Goal: Transaction & Acquisition: Purchase product/service

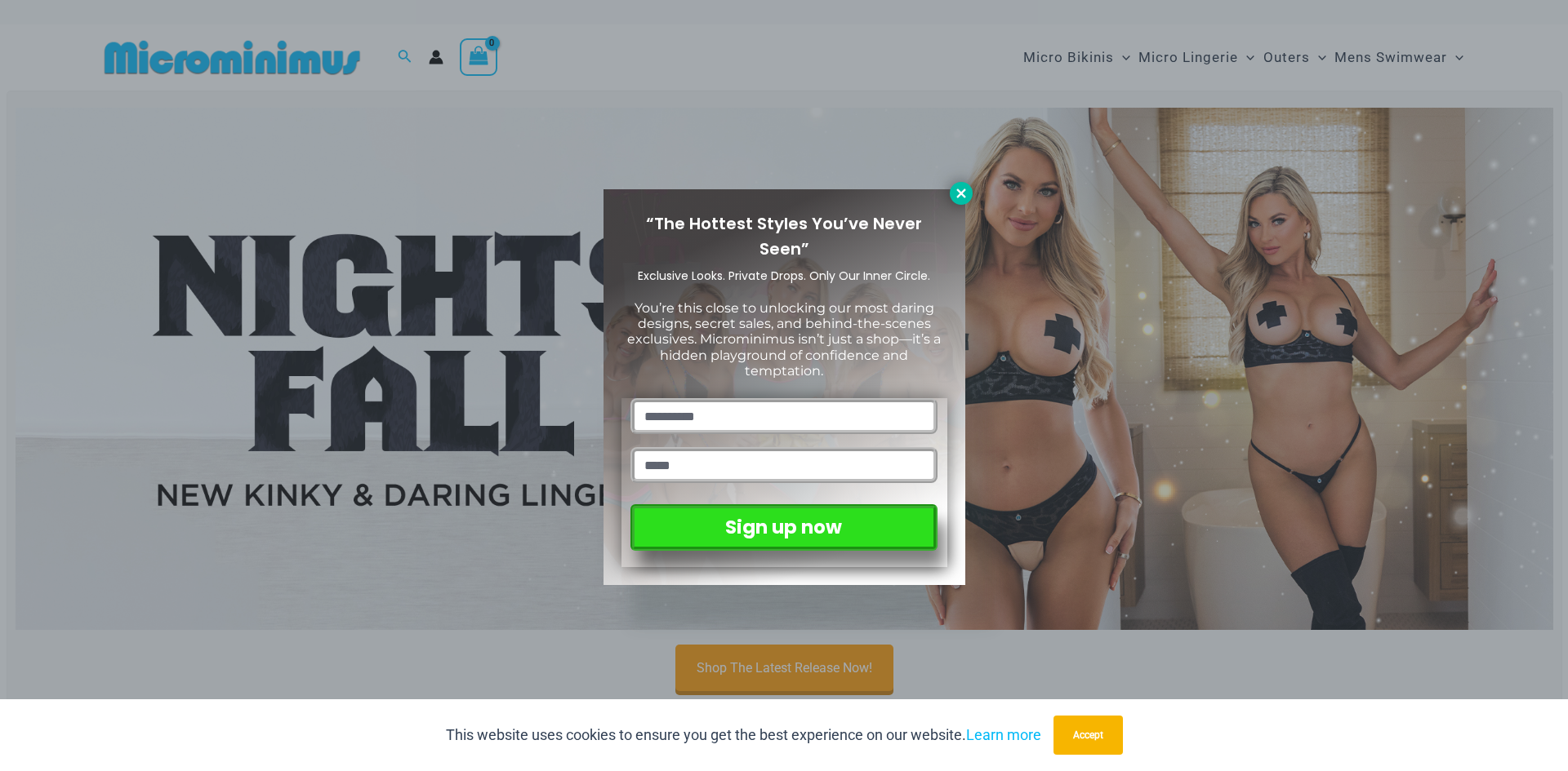
click at [955, 195] on icon at bounding box center [962, 193] width 15 height 15
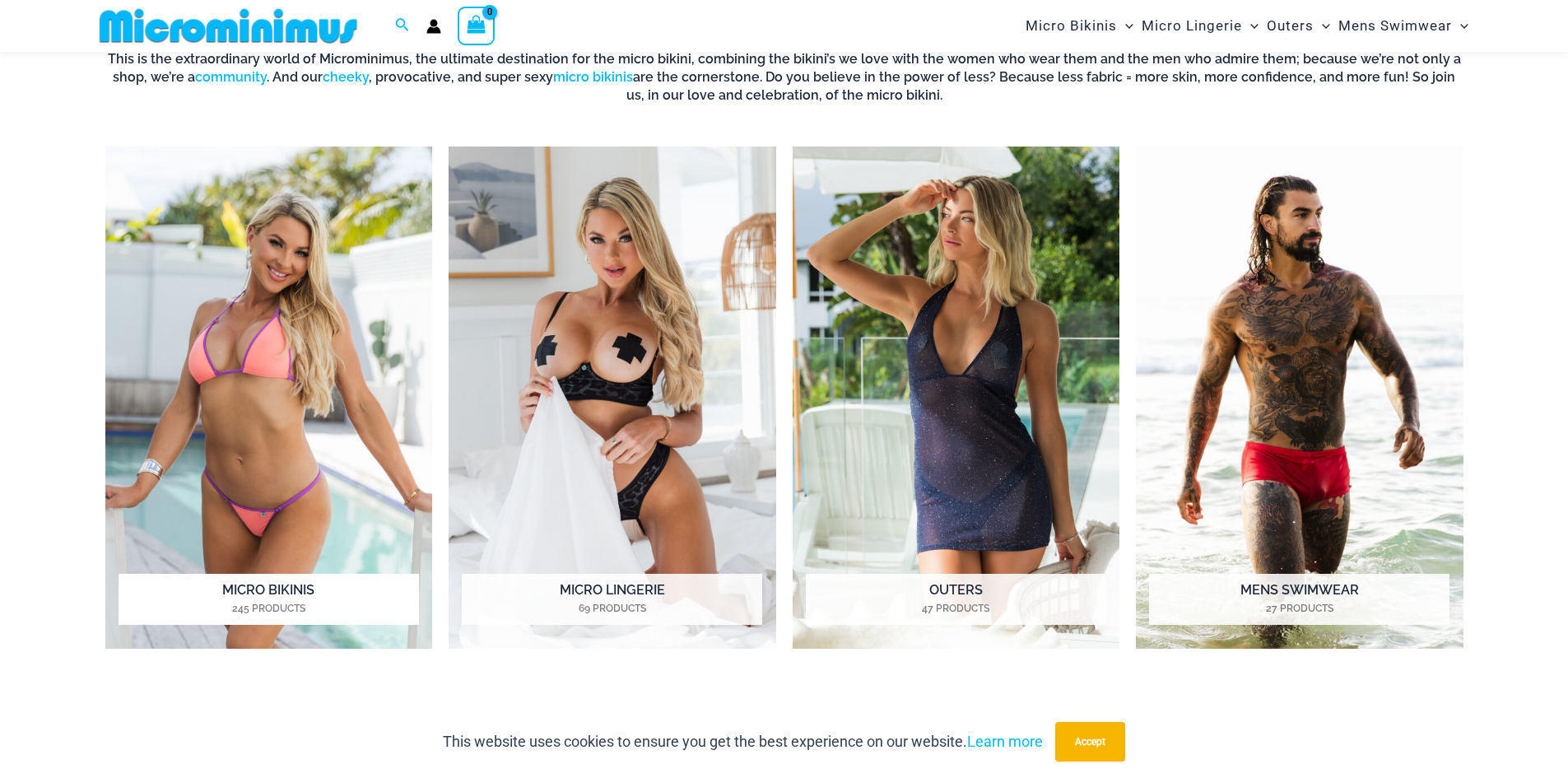
scroll to position [811, 0]
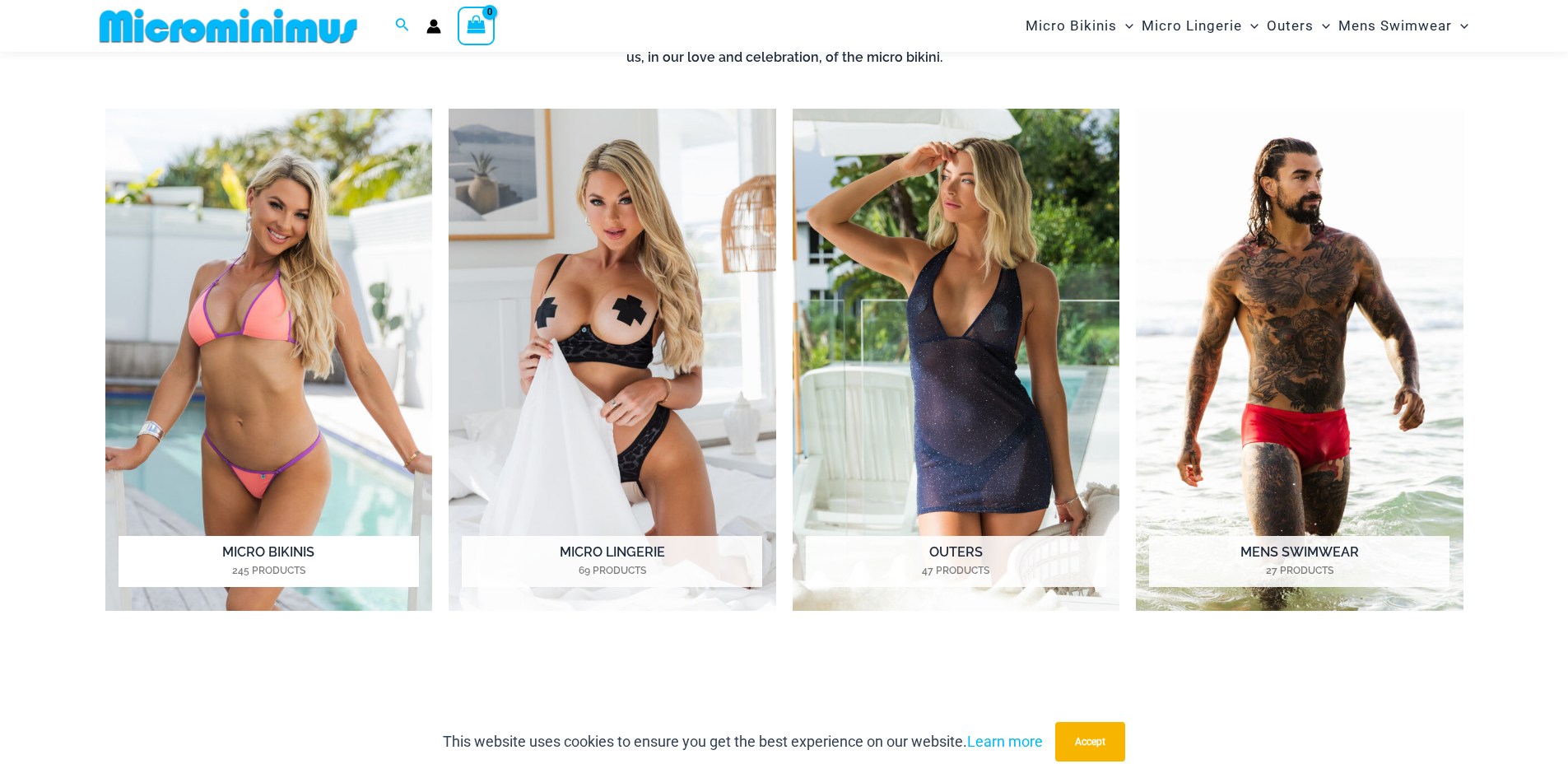
click at [298, 569] on mark "245 Products" at bounding box center [268, 571] width 300 height 15
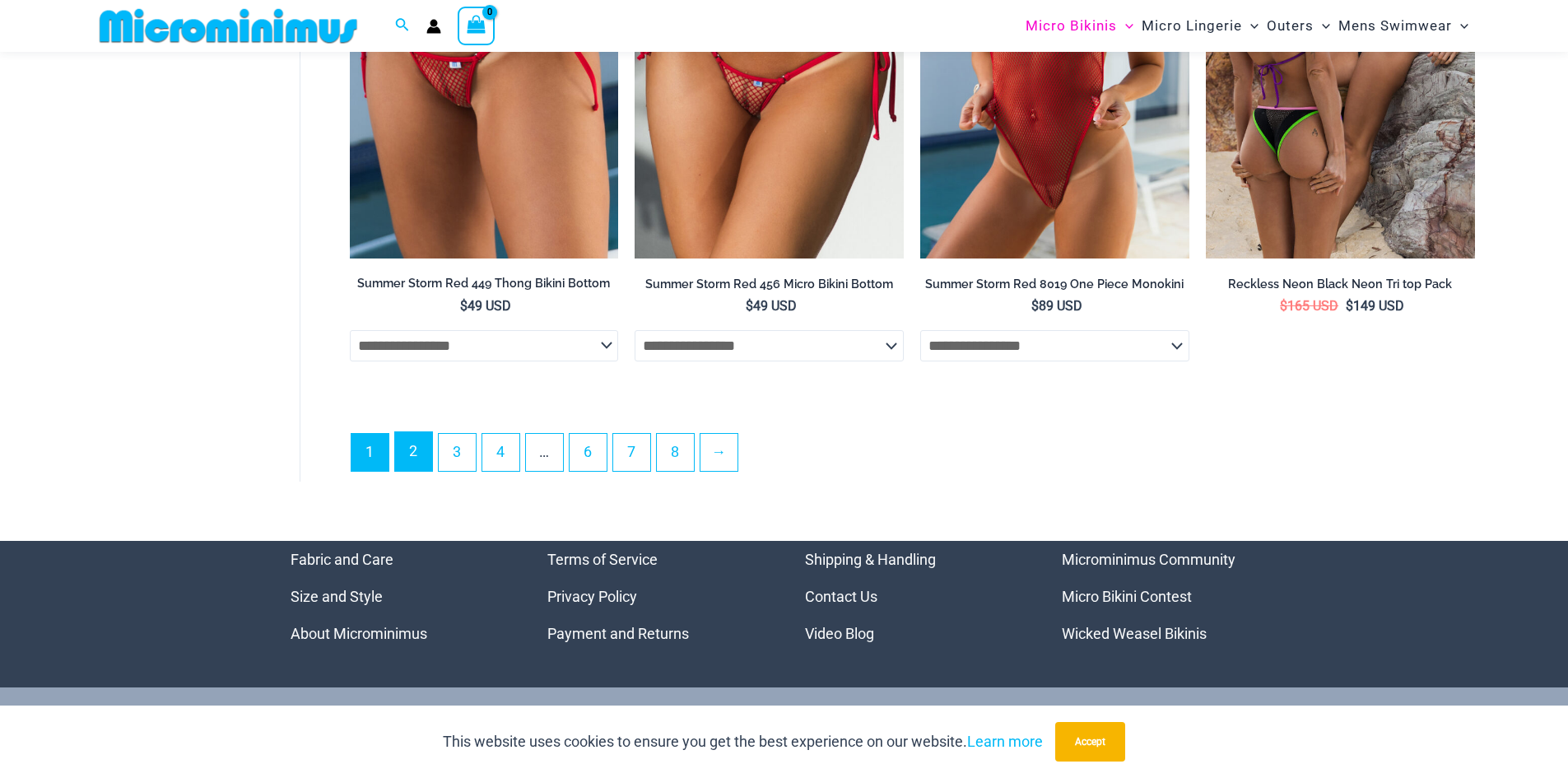
scroll to position [4350, 0]
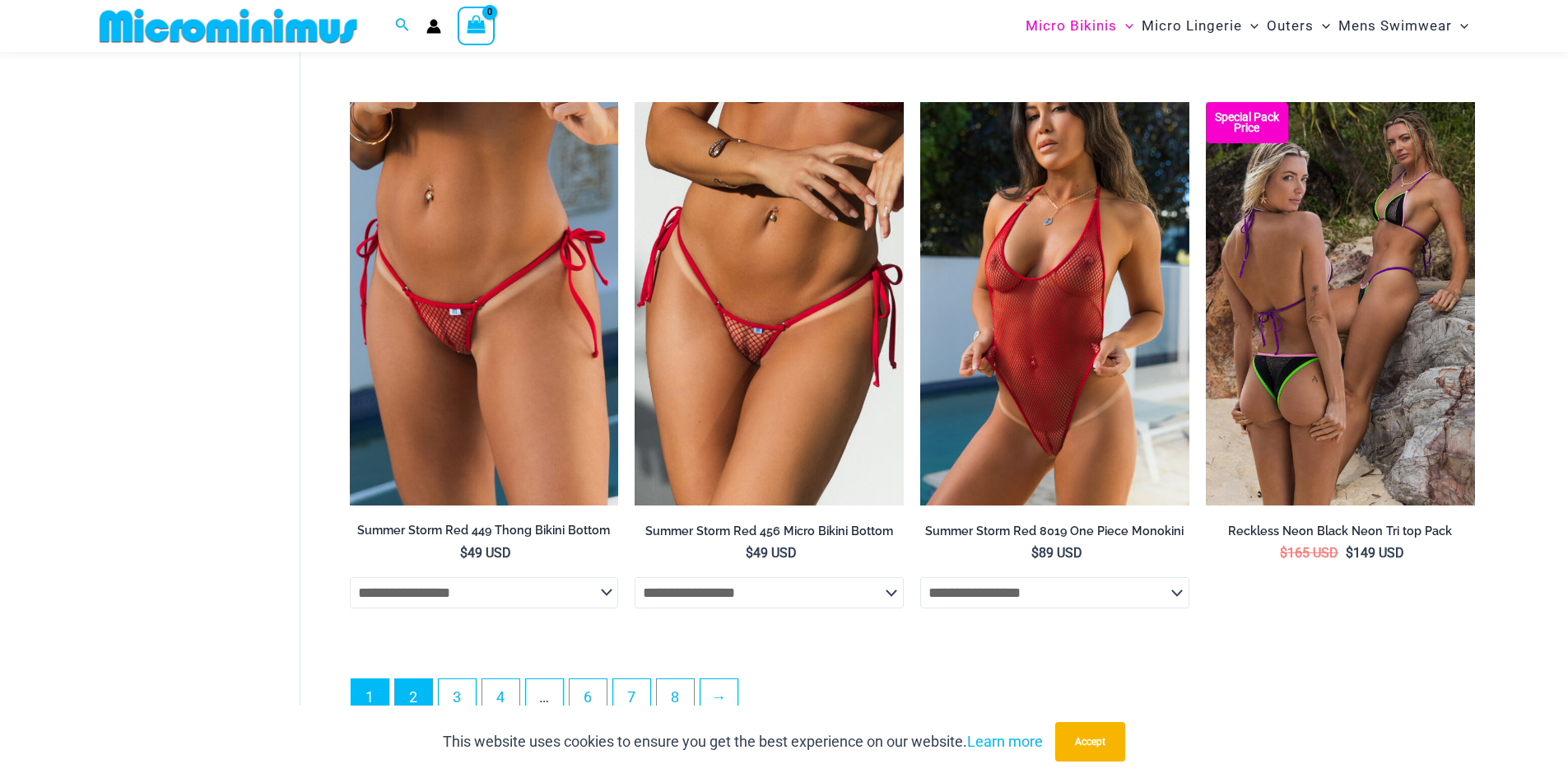
drag, startPoint x: 405, startPoint y: 447, endPoint x: 282, endPoint y: 373, distance: 143.5
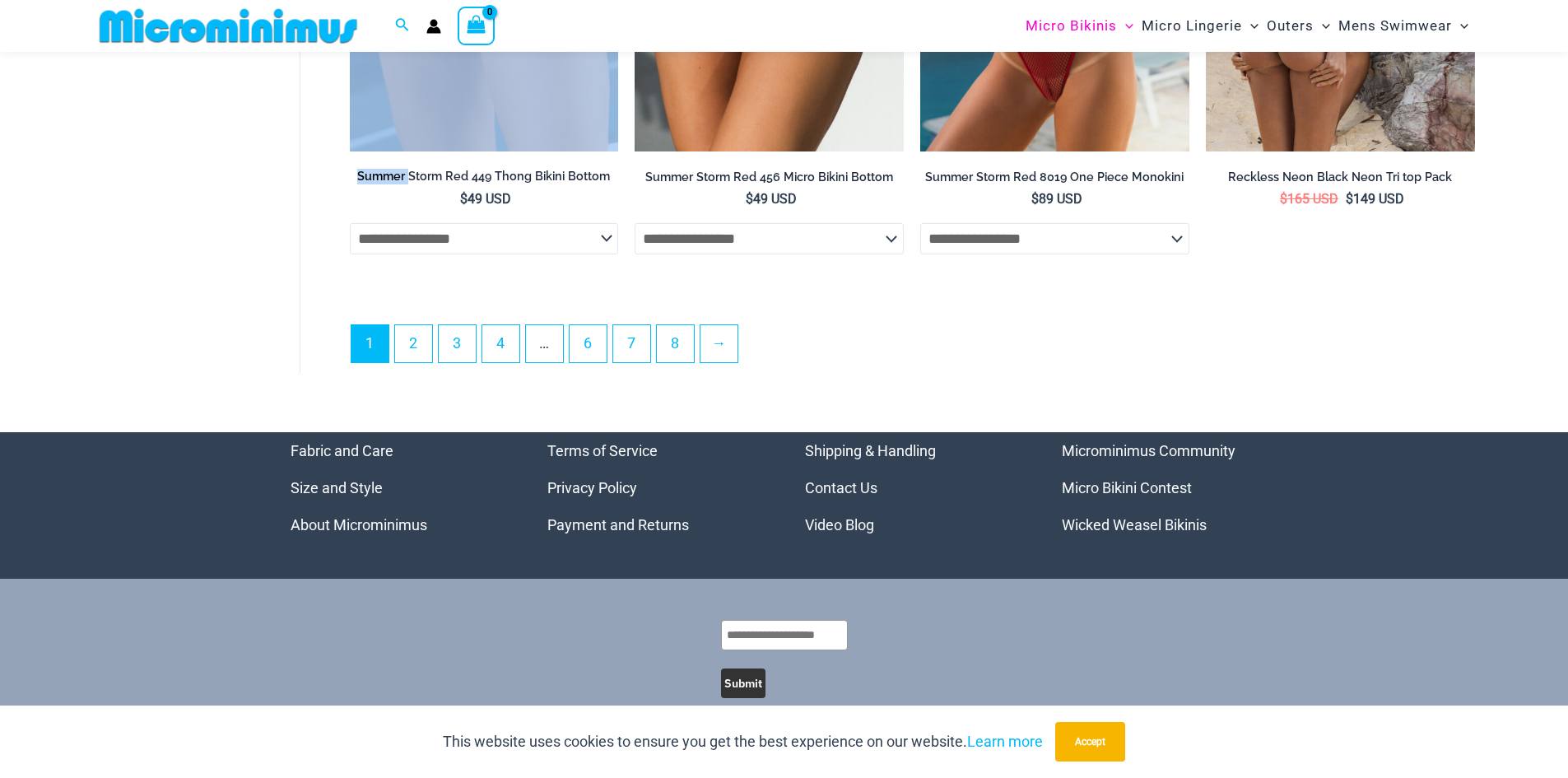
scroll to position [4740, 0]
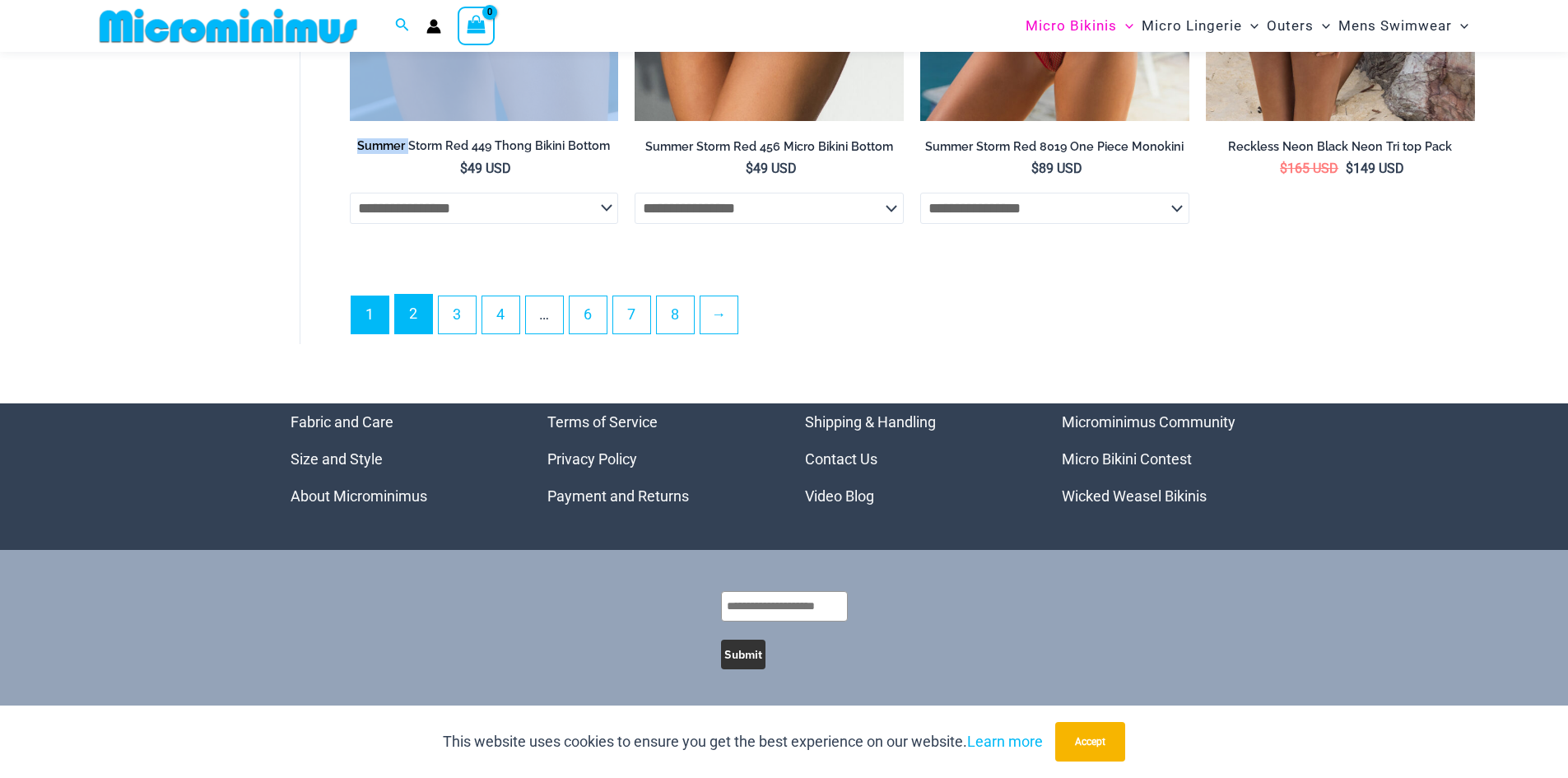
click at [404, 324] on link "2" at bounding box center [414, 315] width 37 height 39
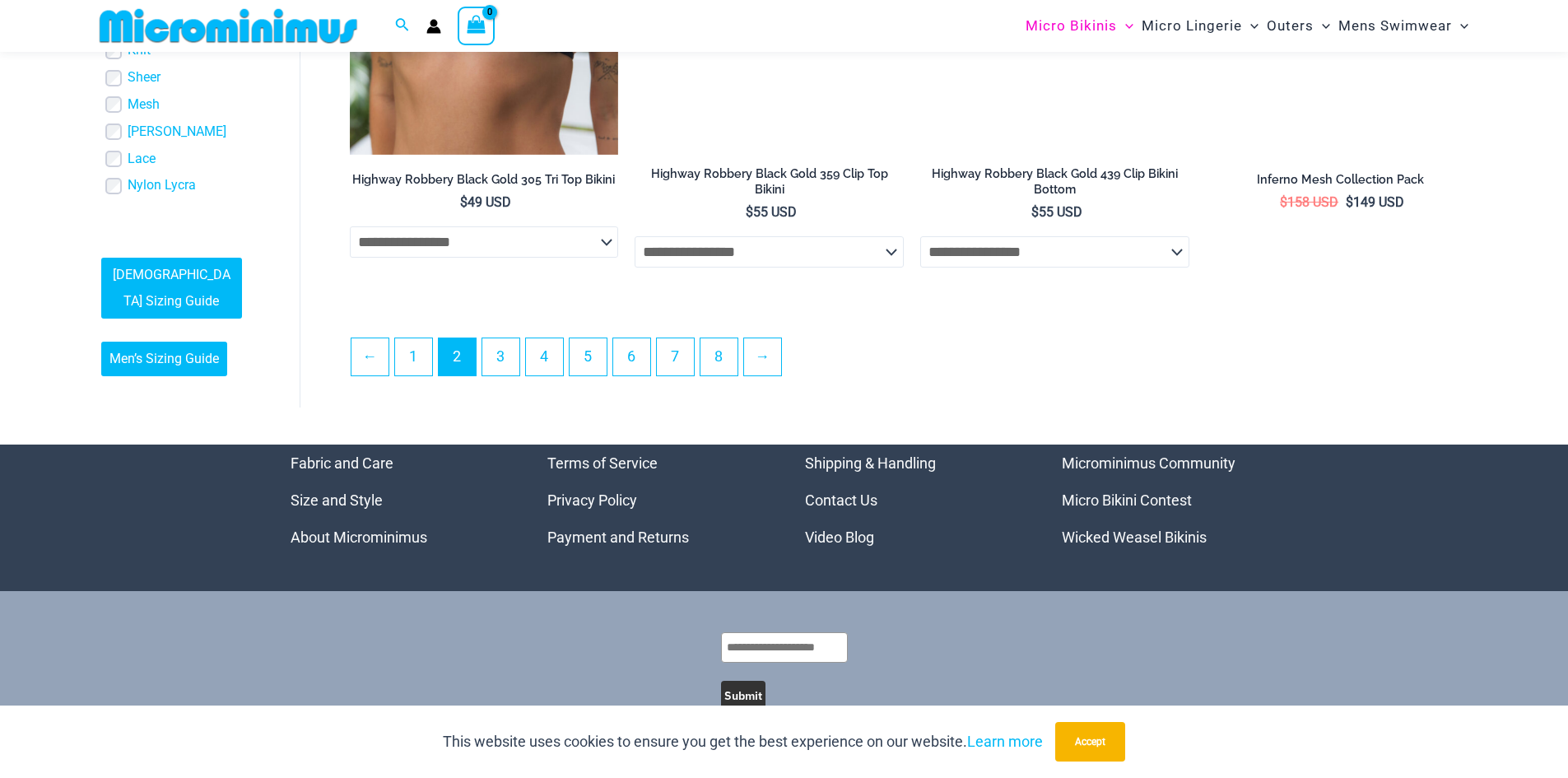
scroll to position [4444, 0]
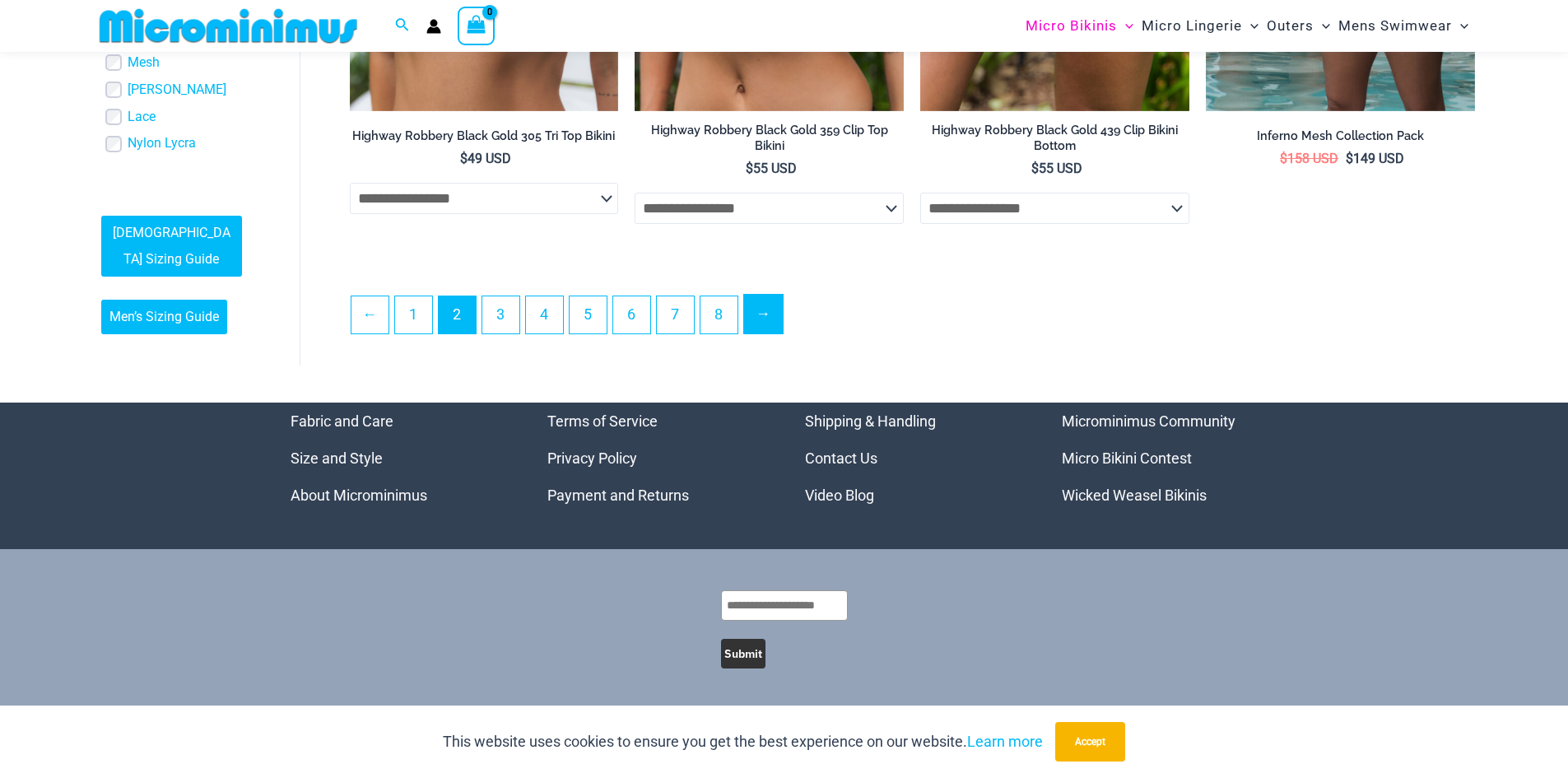
click at [783, 310] on link "→" at bounding box center [763, 315] width 39 height 39
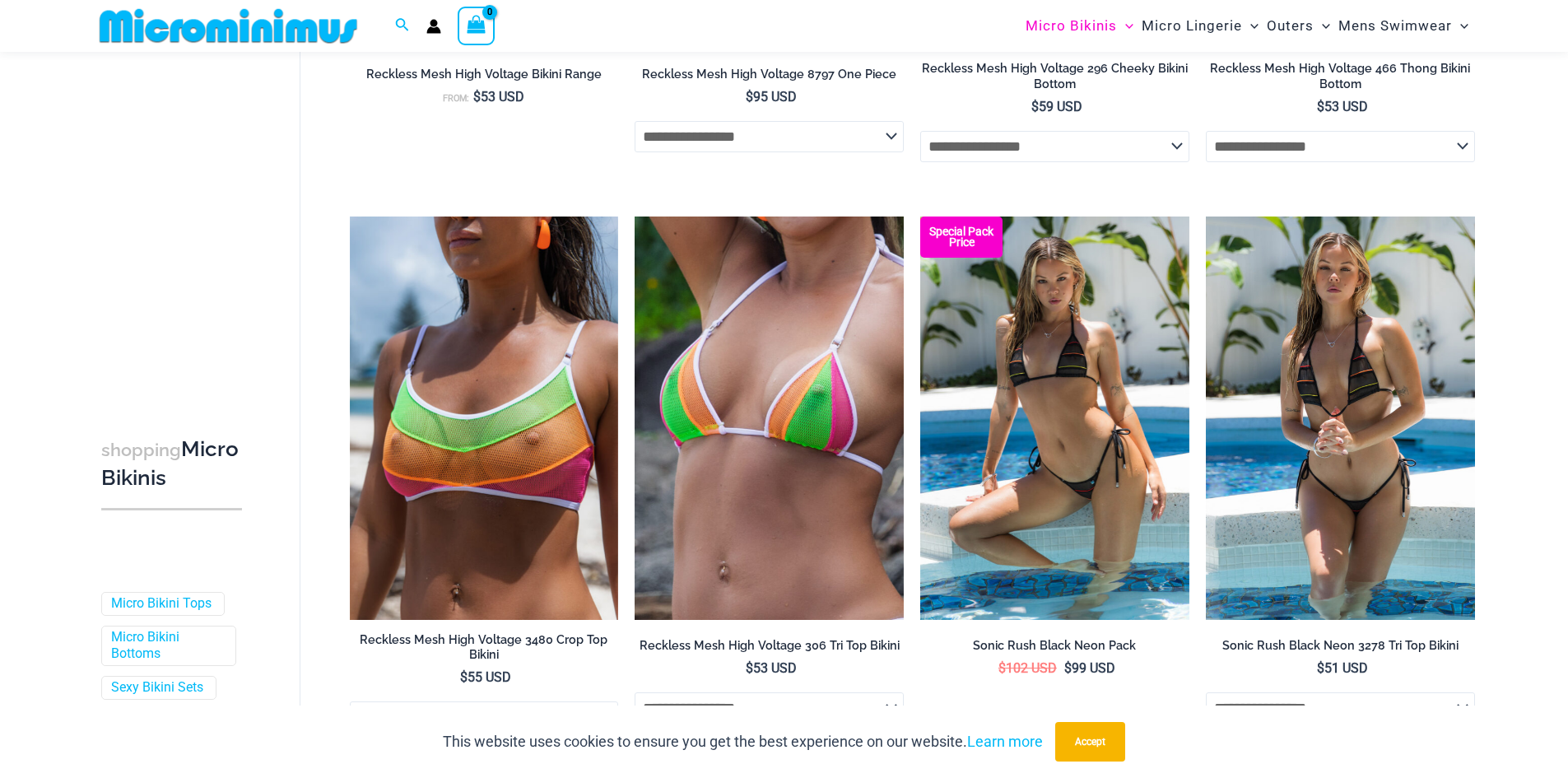
scroll to position [4422, 0]
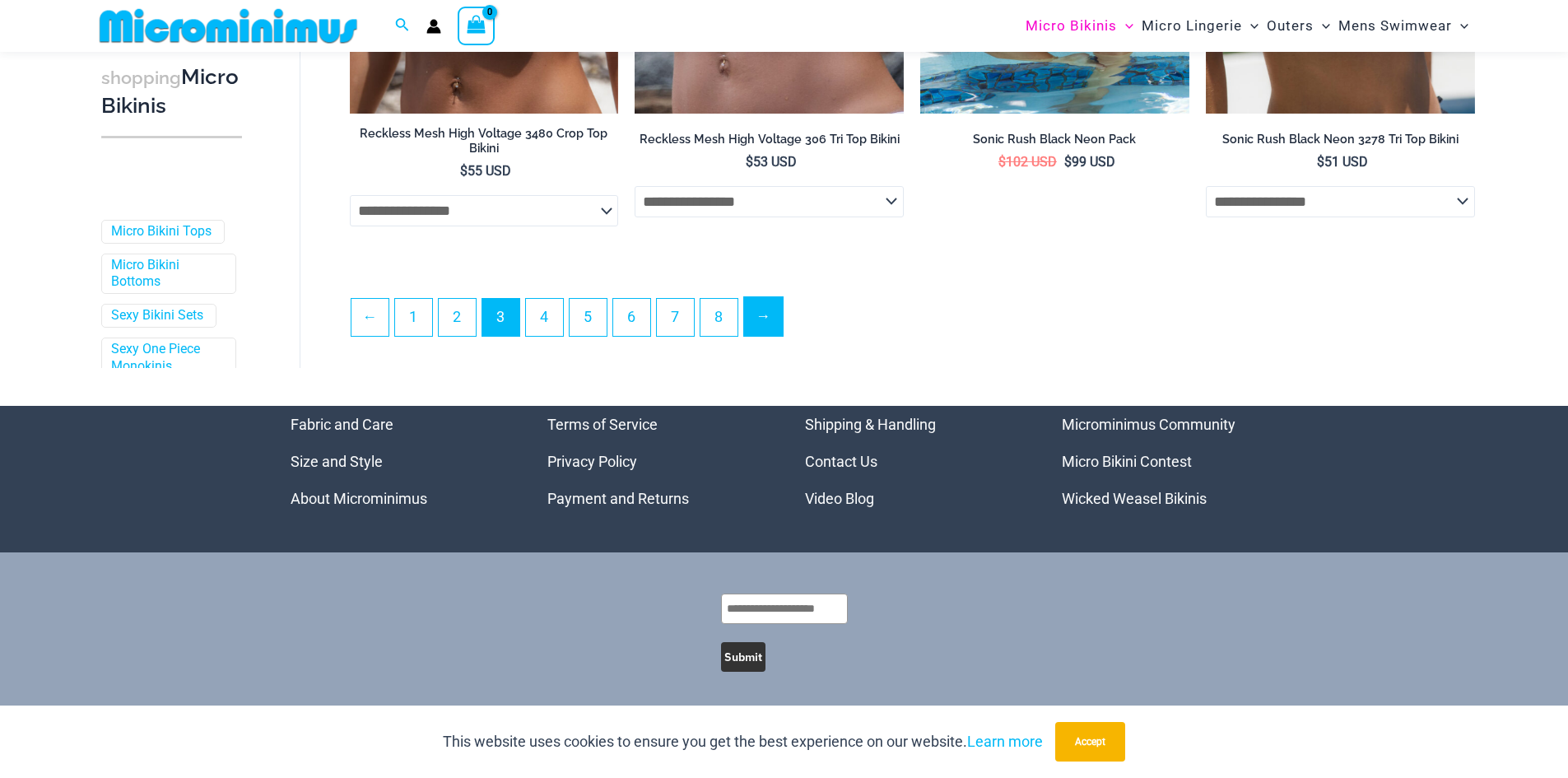
click at [772, 325] on link "→" at bounding box center [763, 317] width 39 height 39
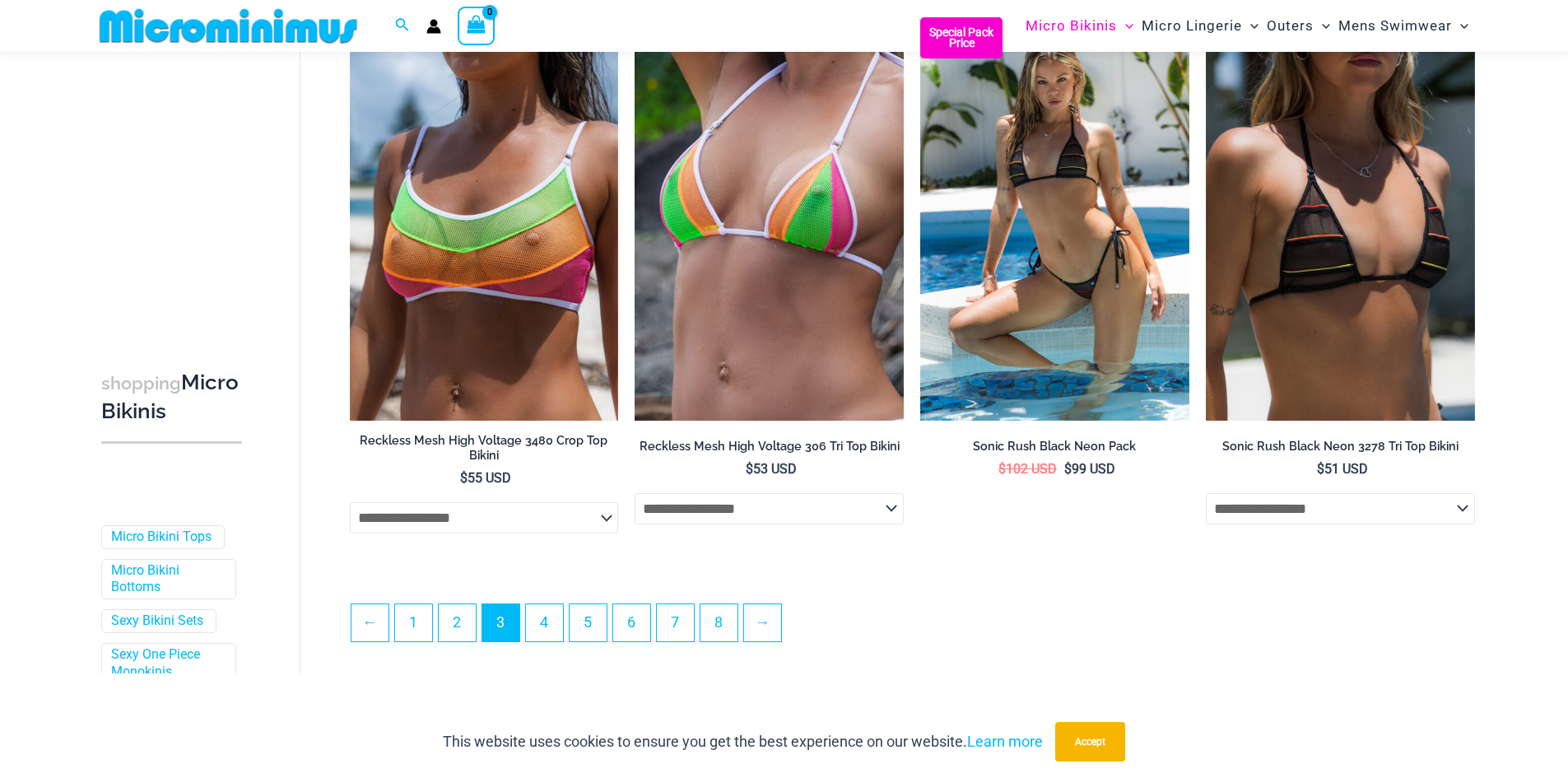
scroll to position [4094, 0]
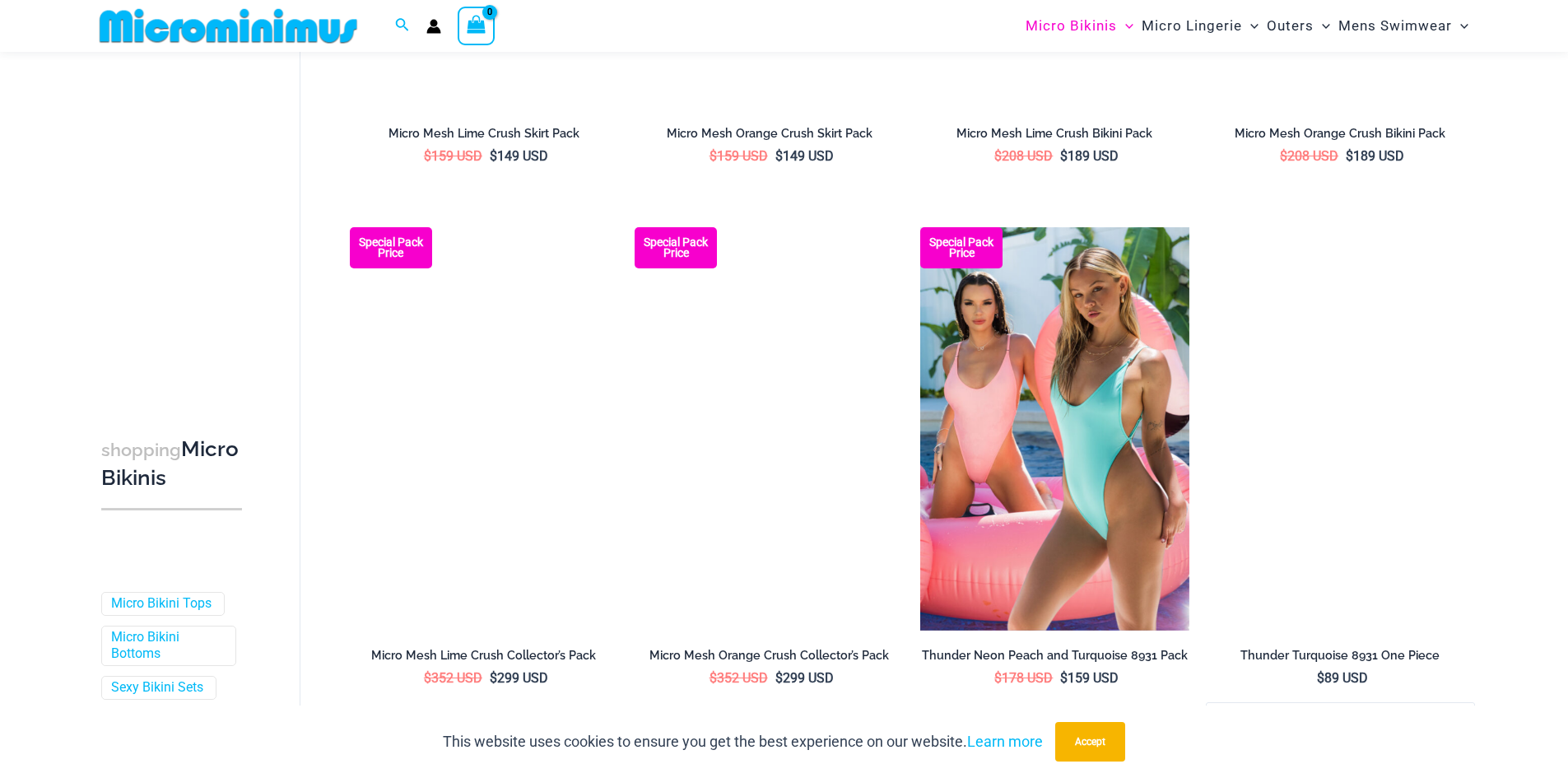
scroll to position [4104, 0]
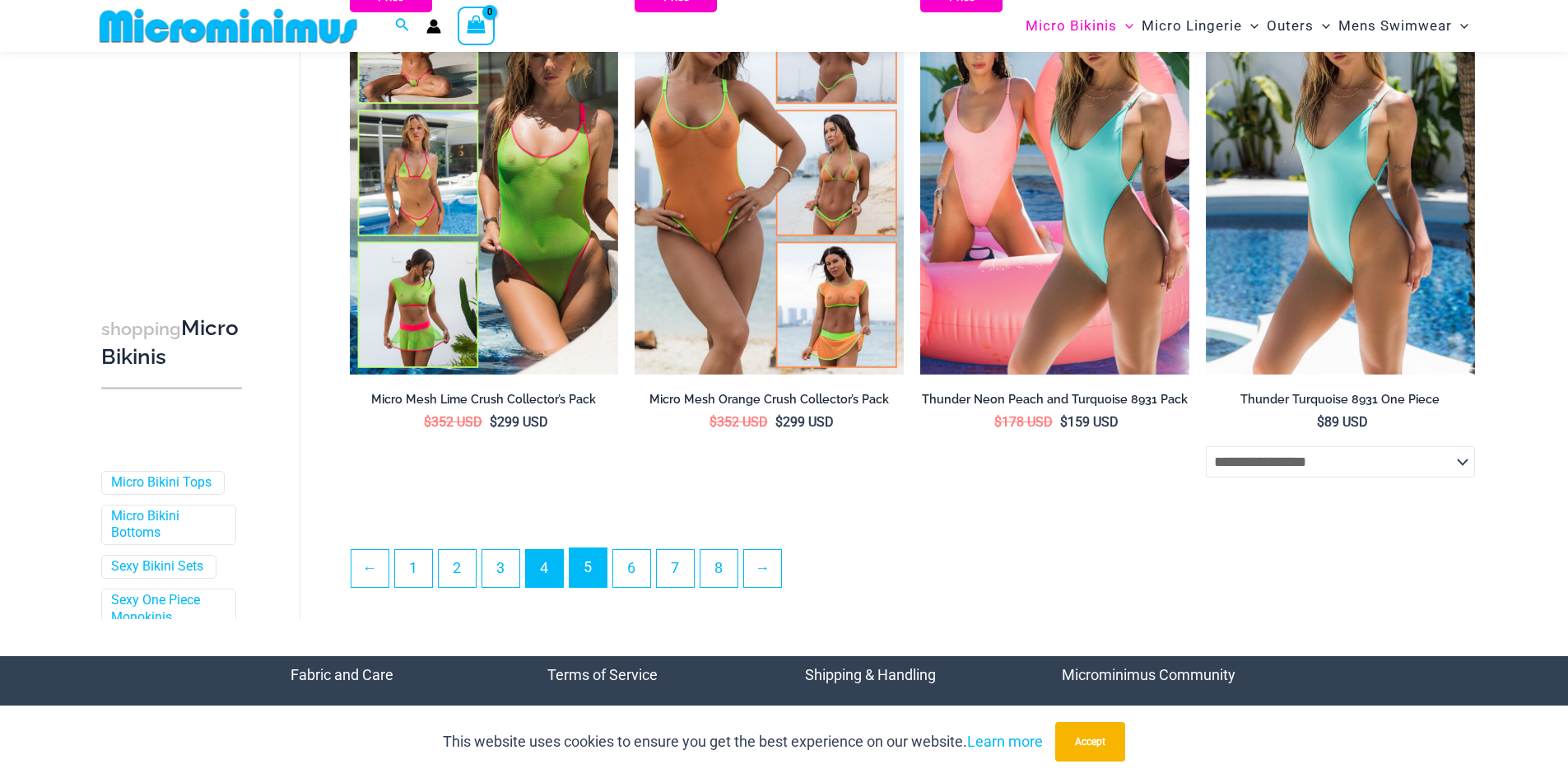
click at [599, 580] on link "5" at bounding box center [589, 568] width 37 height 39
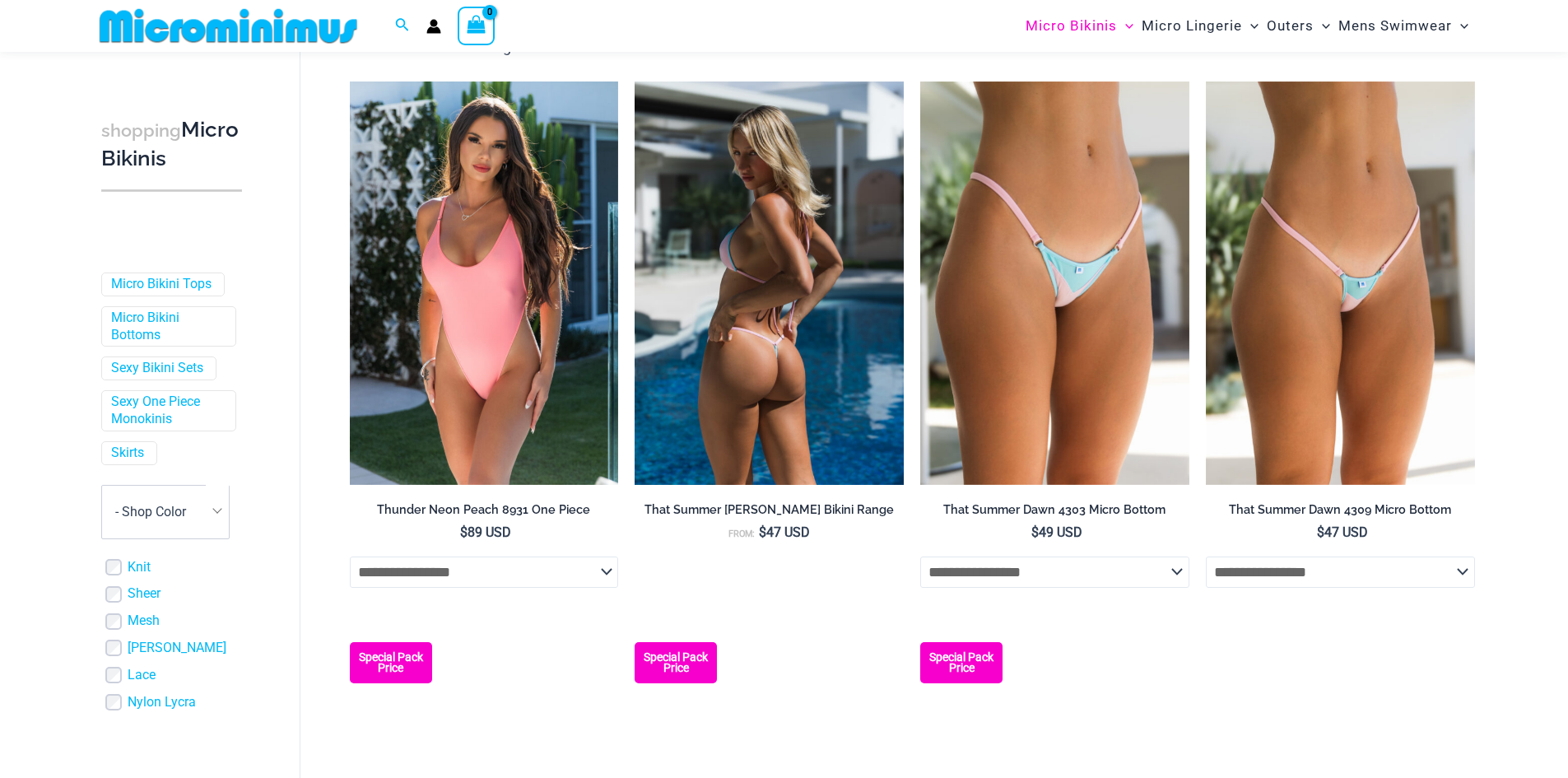
scroll to position [154, 0]
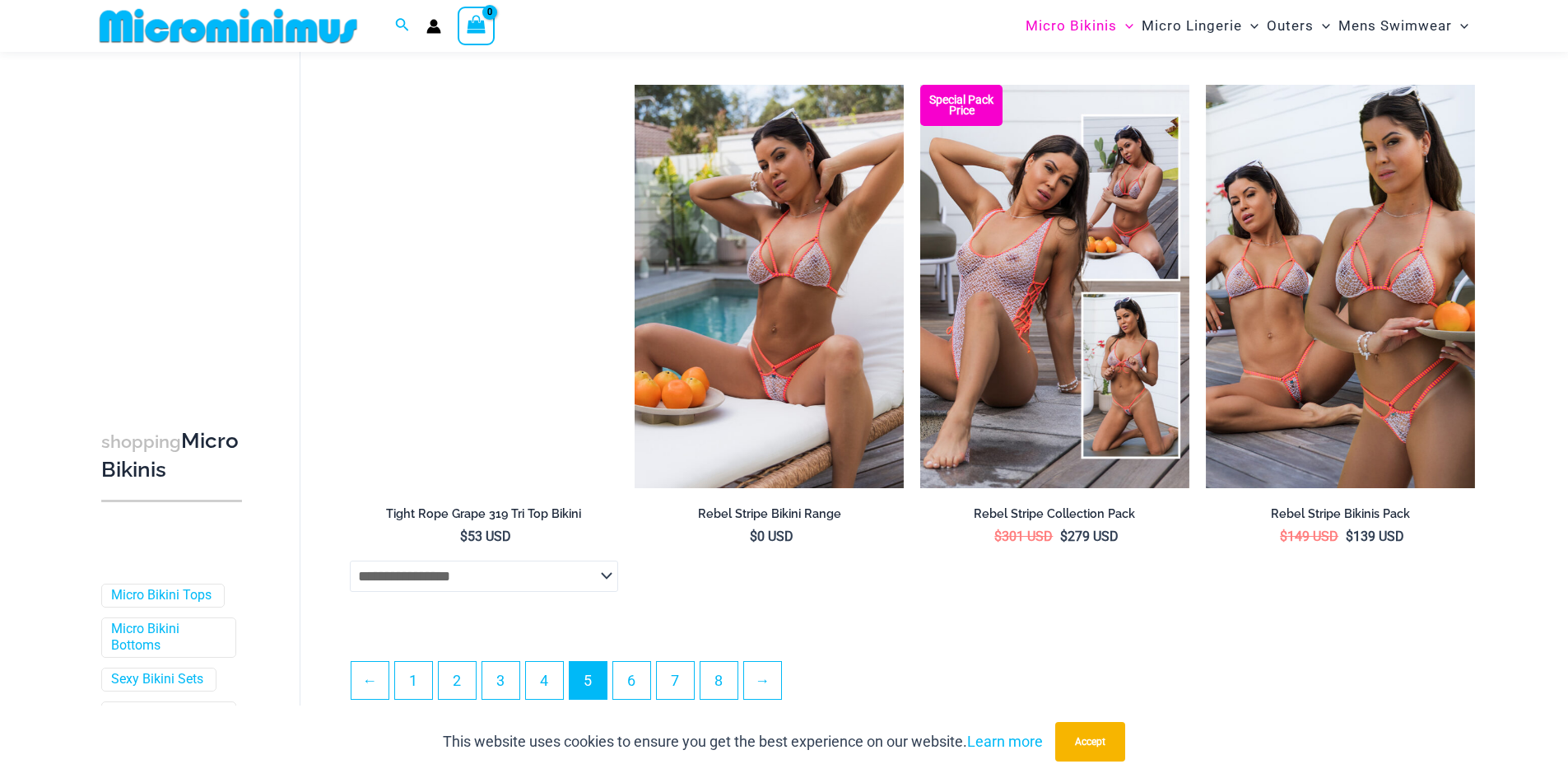
scroll to position [4122, 0]
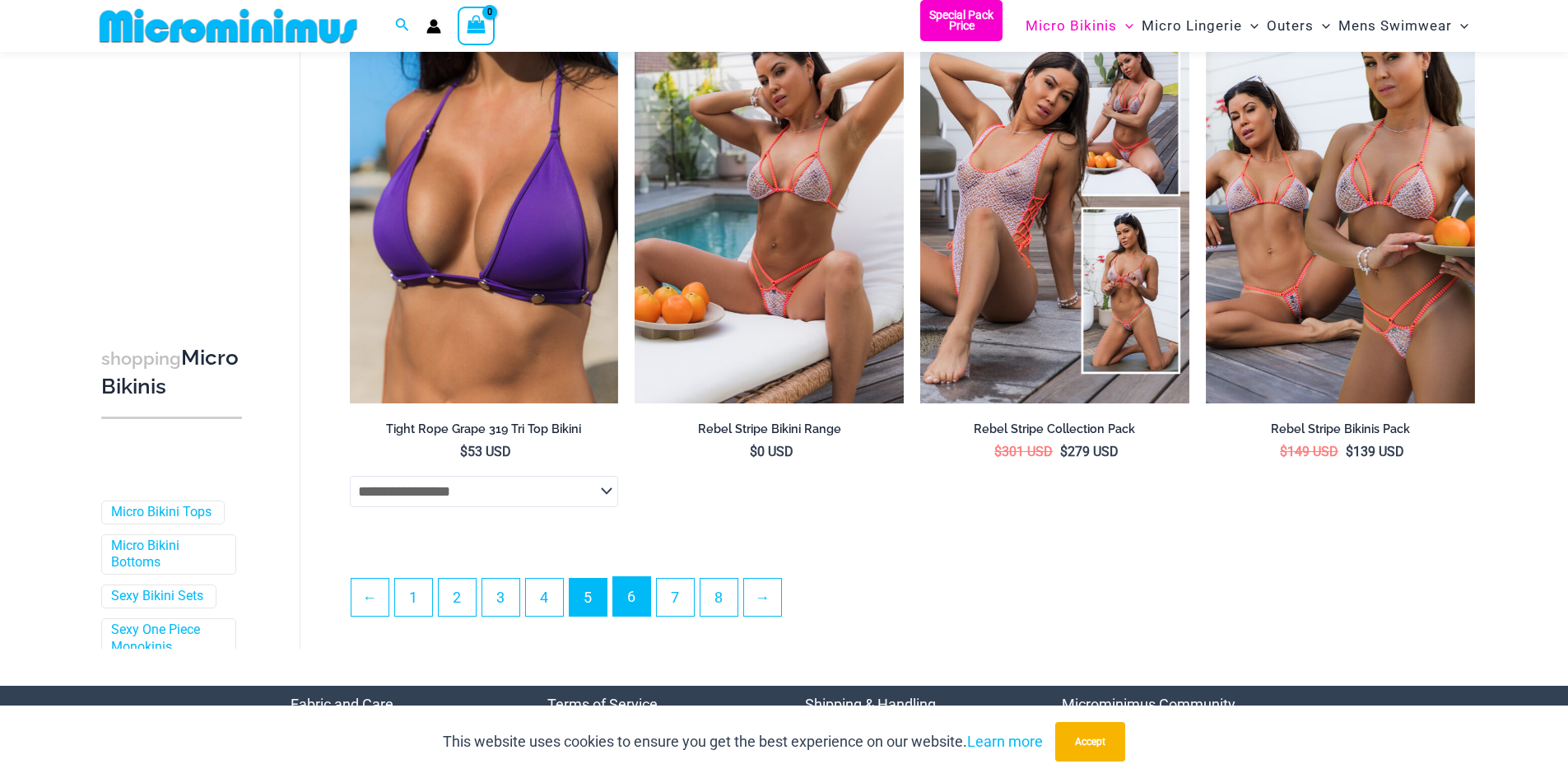
click at [631, 596] on link "6" at bounding box center [632, 596] width 37 height 39
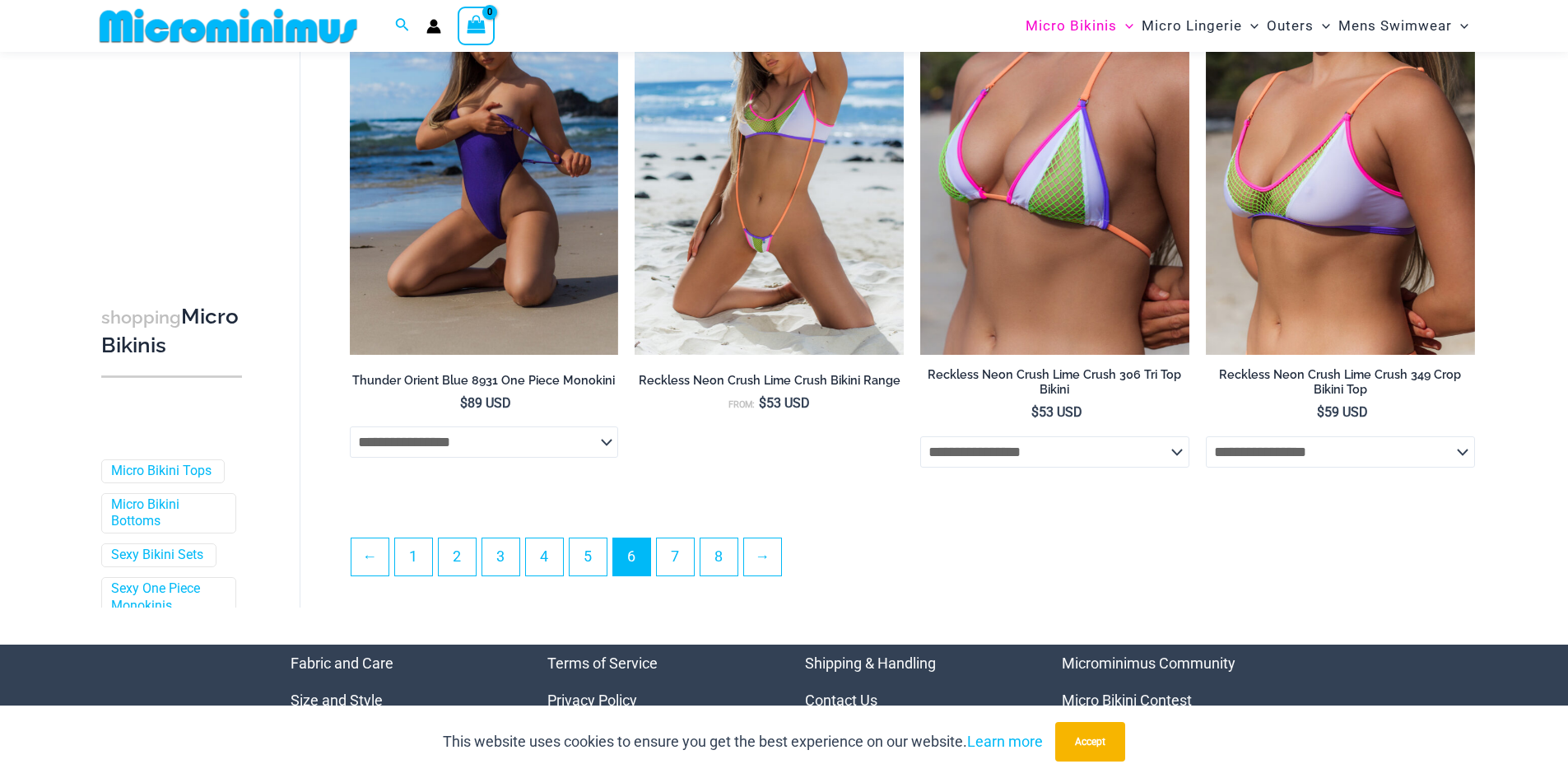
scroll to position [4403, 0]
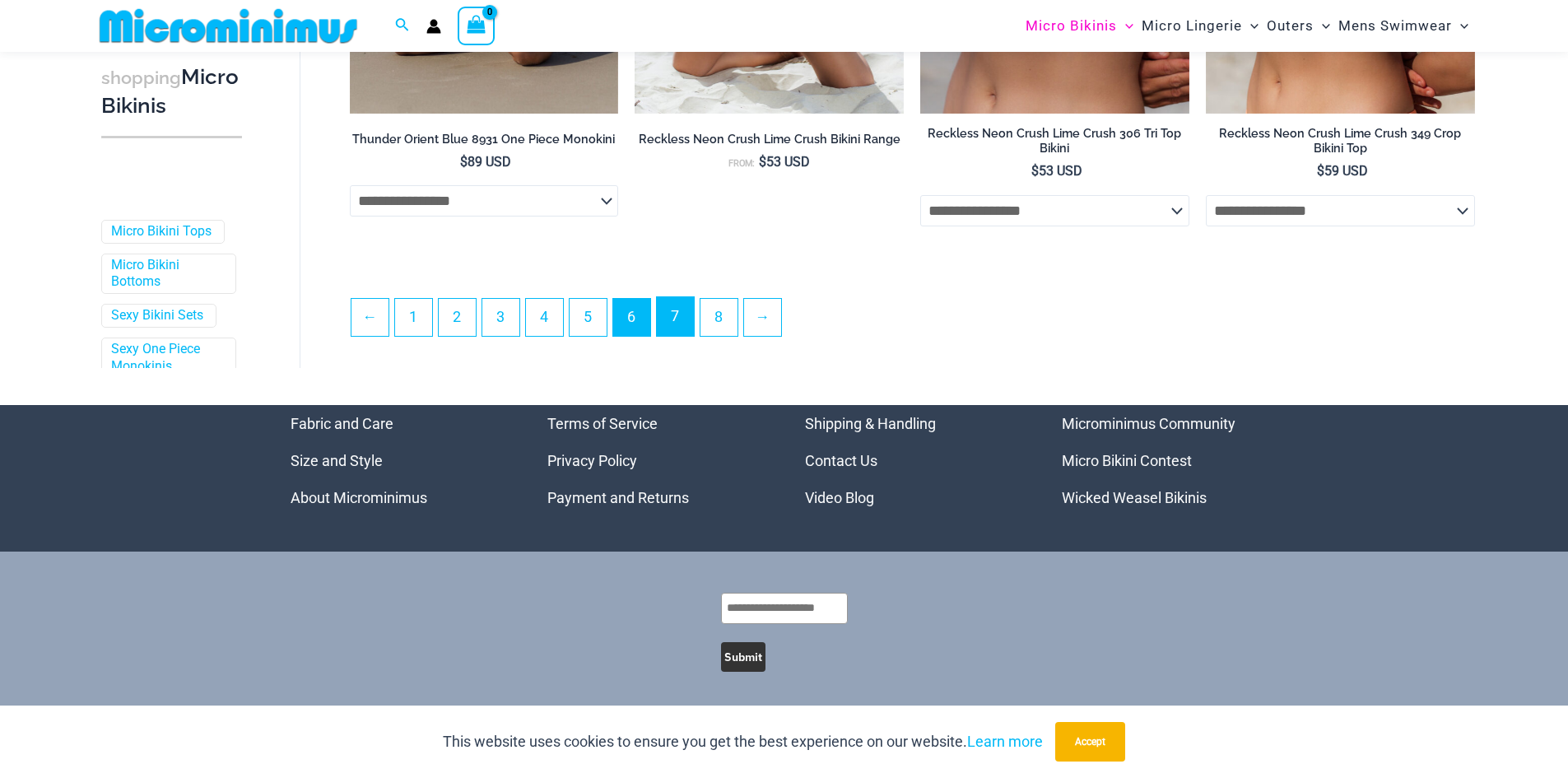
click at [680, 321] on link "7" at bounding box center [675, 317] width 37 height 39
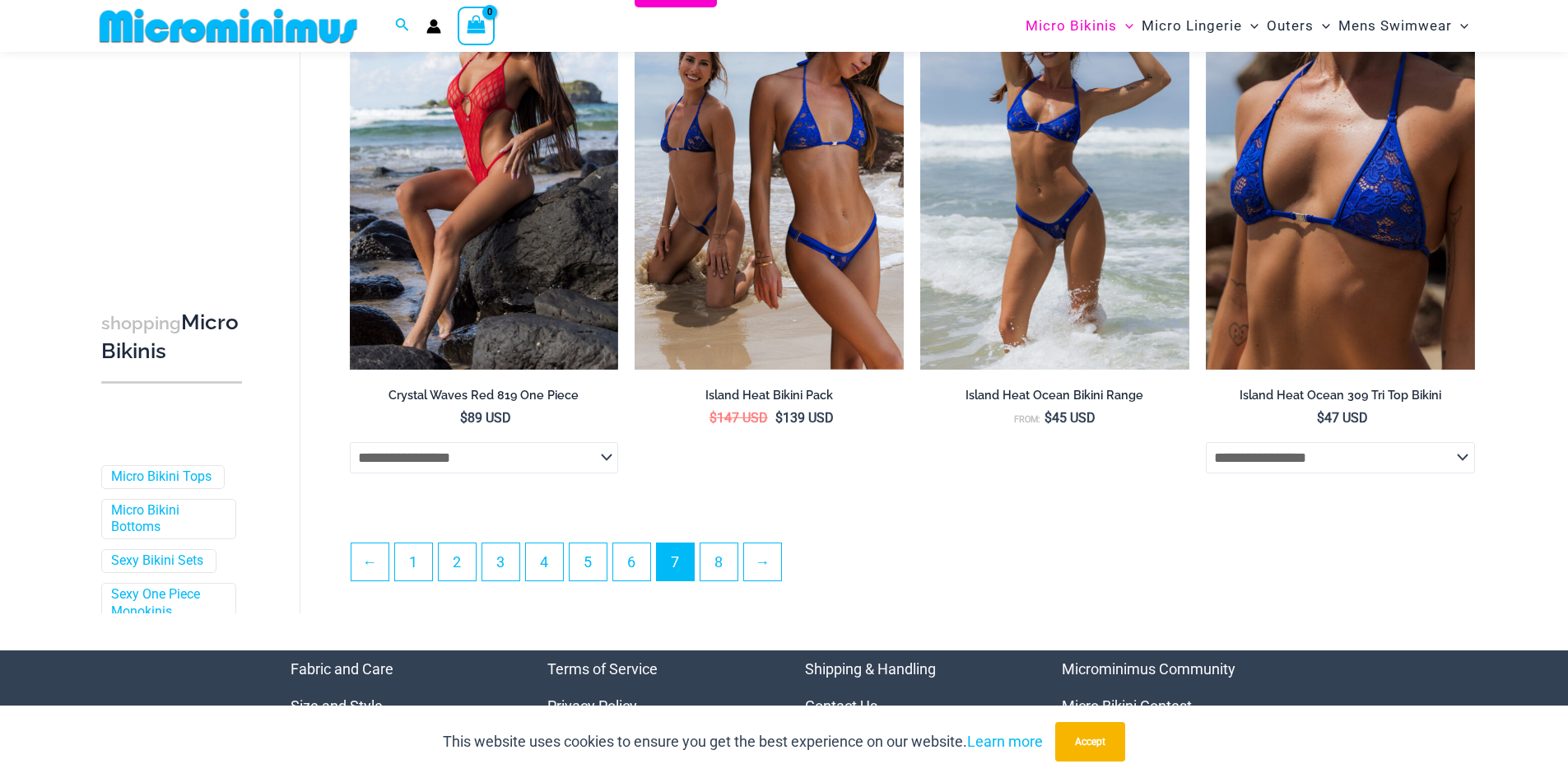
scroll to position [4118, 0]
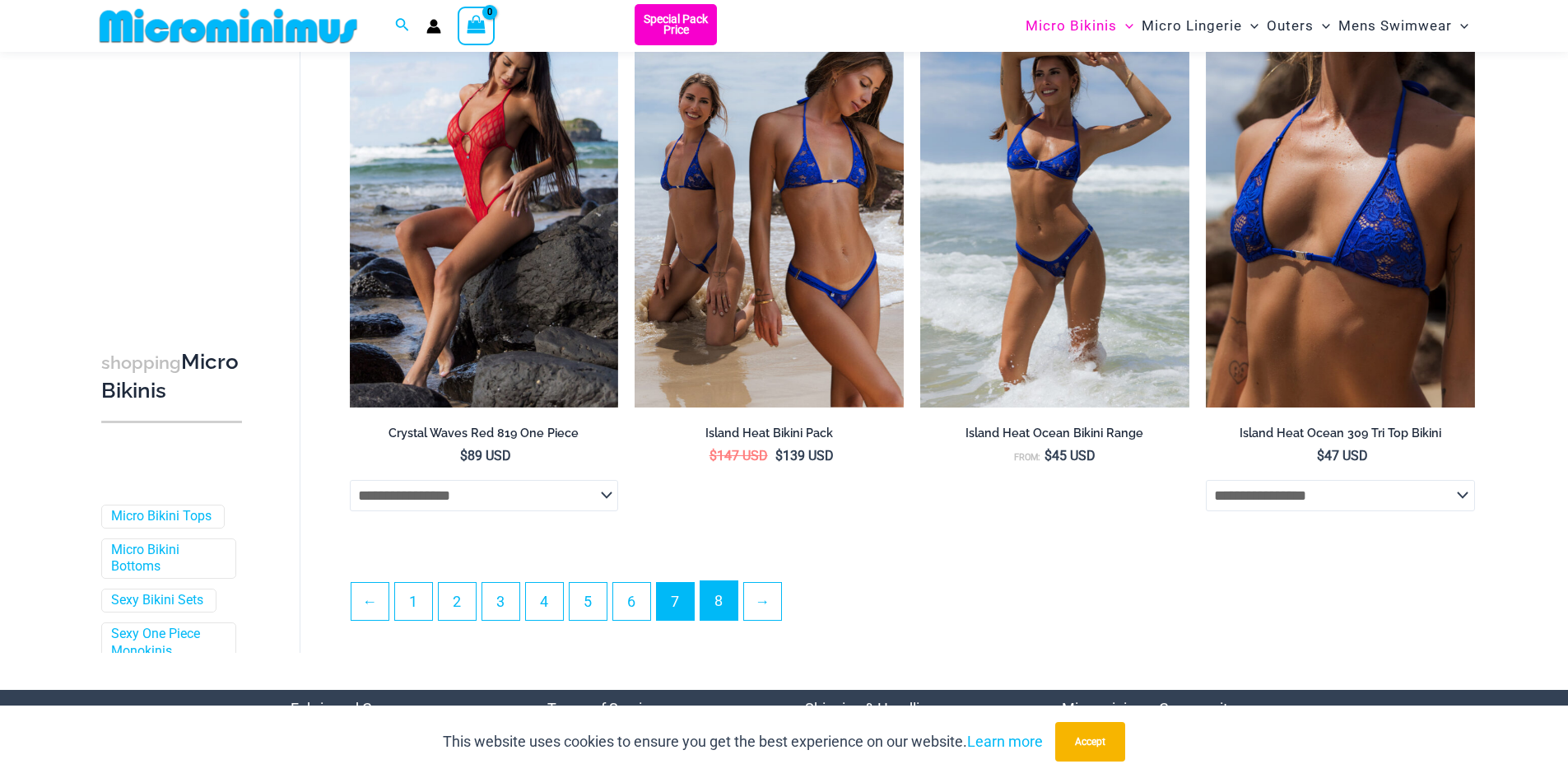
click at [725, 609] on link "8" at bounding box center [719, 601] width 37 height 39
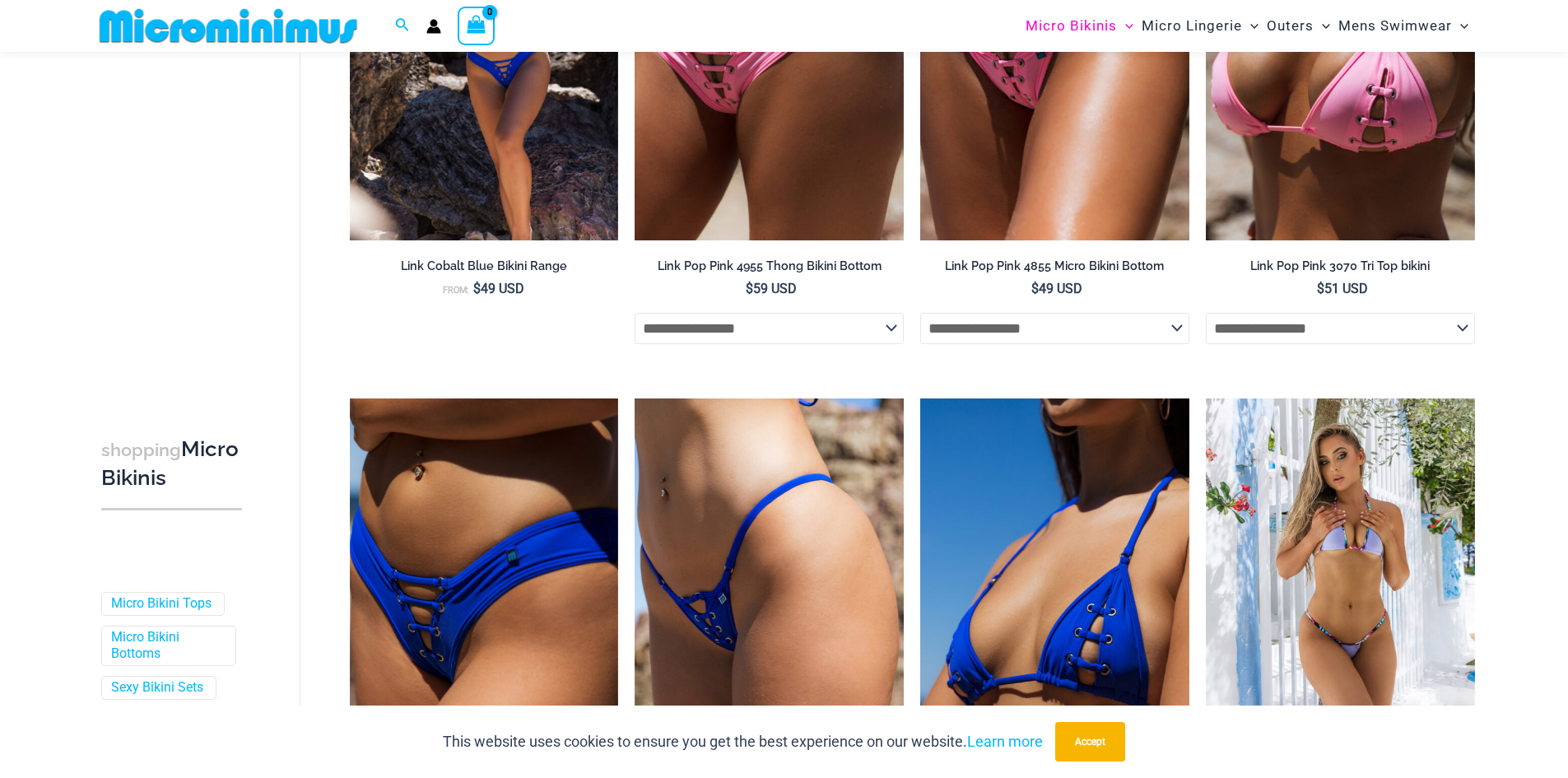
scroll to position [1633, 0]
